Goal: Go to known website: Access a specific website the user already knows

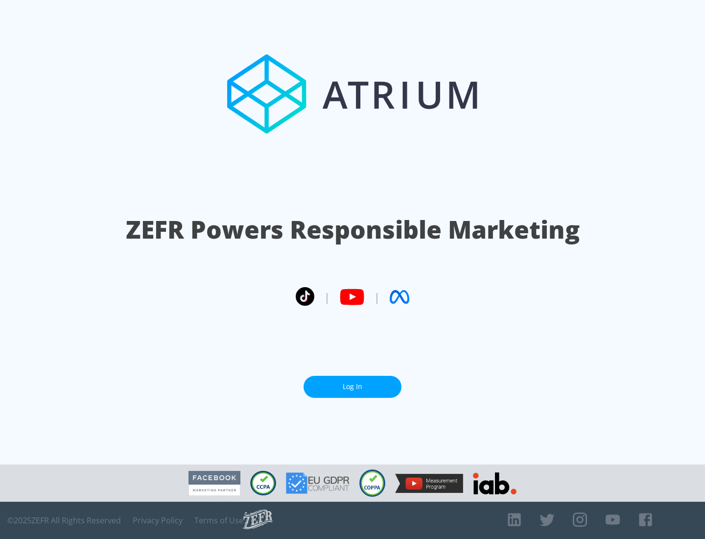
click at [353, 386] on link "Log In" at bounding box center [353, 387] width 98 height 22
